Goal: Find specific page/section: Find specific page/section

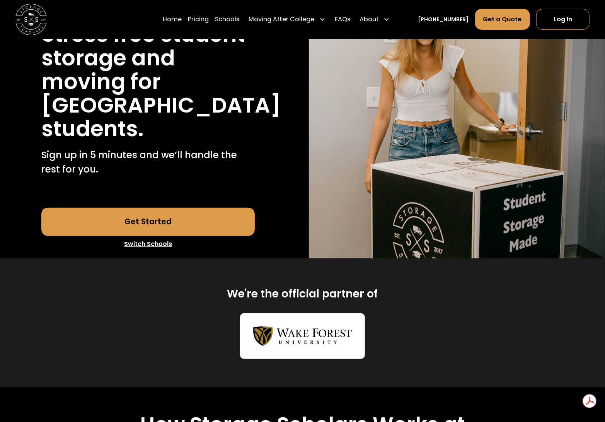
click at [154, 252] on link "Switch Schools" at bounding box center [147, 244] width 213 height 16
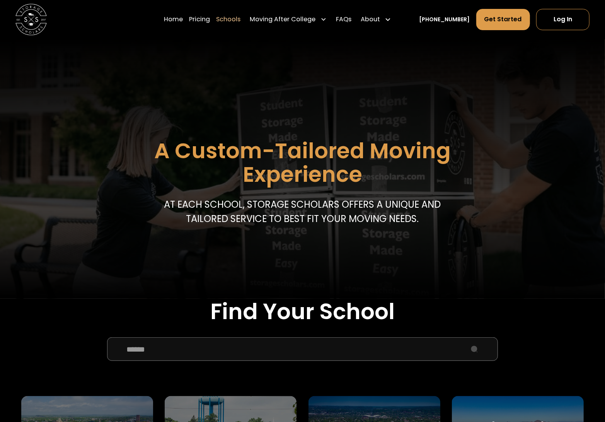
click at [231, 347] on input "School Select Form" at bounding box center [302, 349] width 391 height 24
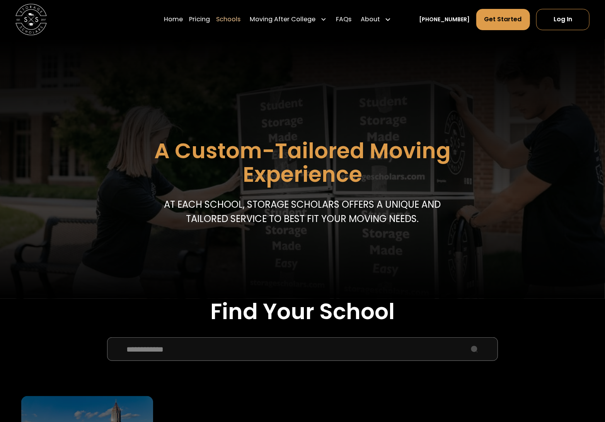
type input "**********"
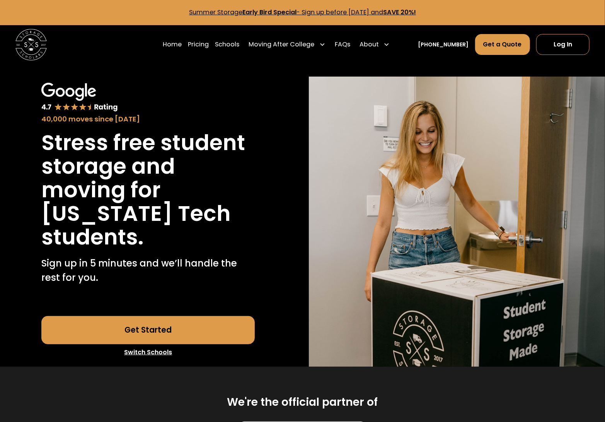
click at [384, 10] on link "Summer Storage Early Bird Special - Sign up before October 1st, 2025 and SAVE 2…" at bounding box center [302, 12] width 227 height 9
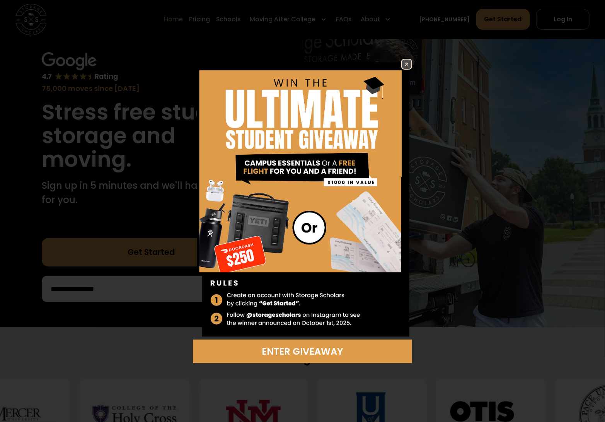
scroll to position [41, 0]
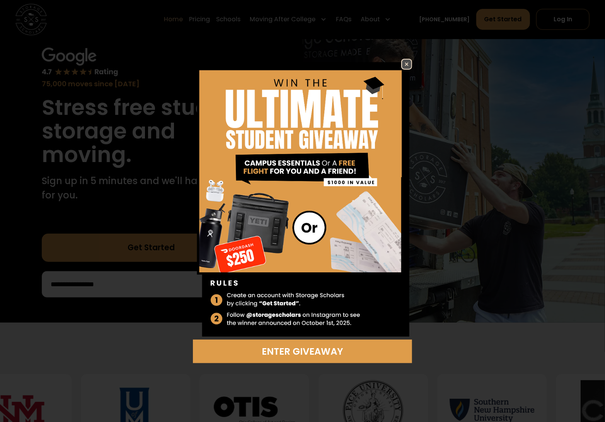
click at [406, 61] on img at bounding box center [406, 64] width 9 height 9
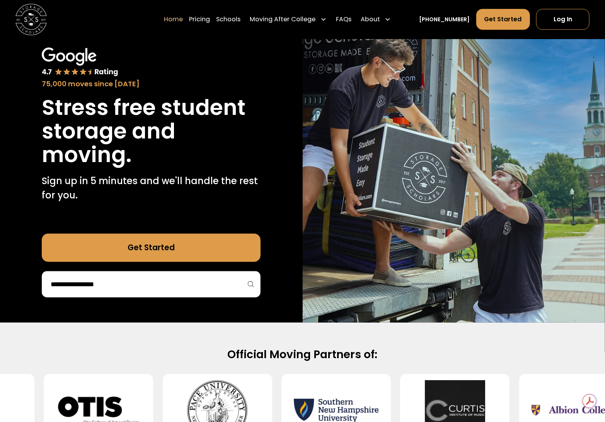
scroll to position [0, 0]
